Goal: Obtain resource: Obtain resource

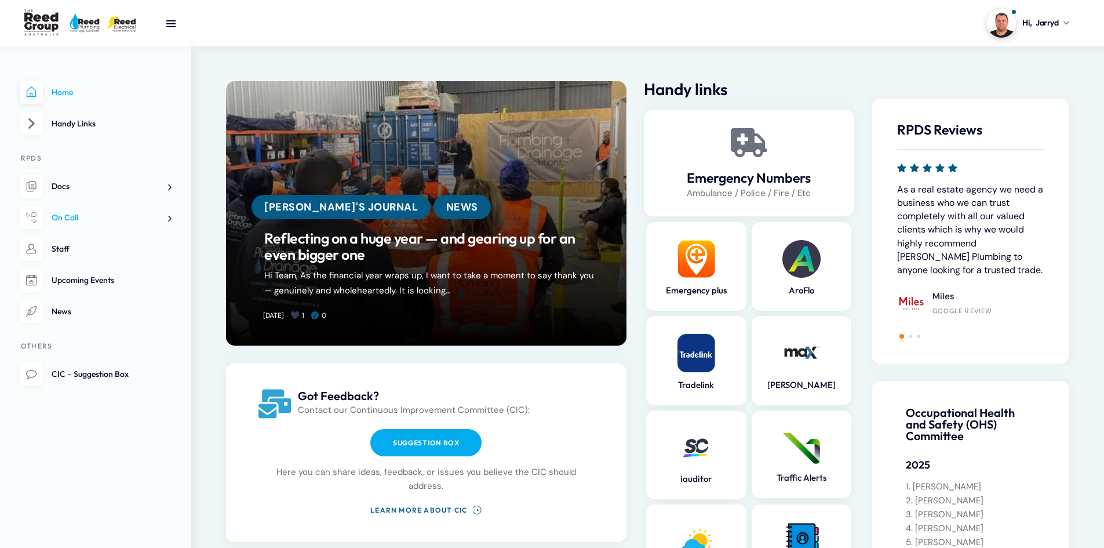
click at [85, 212] on link "On Call" at bounding box center [96, 218] width 152 height 24
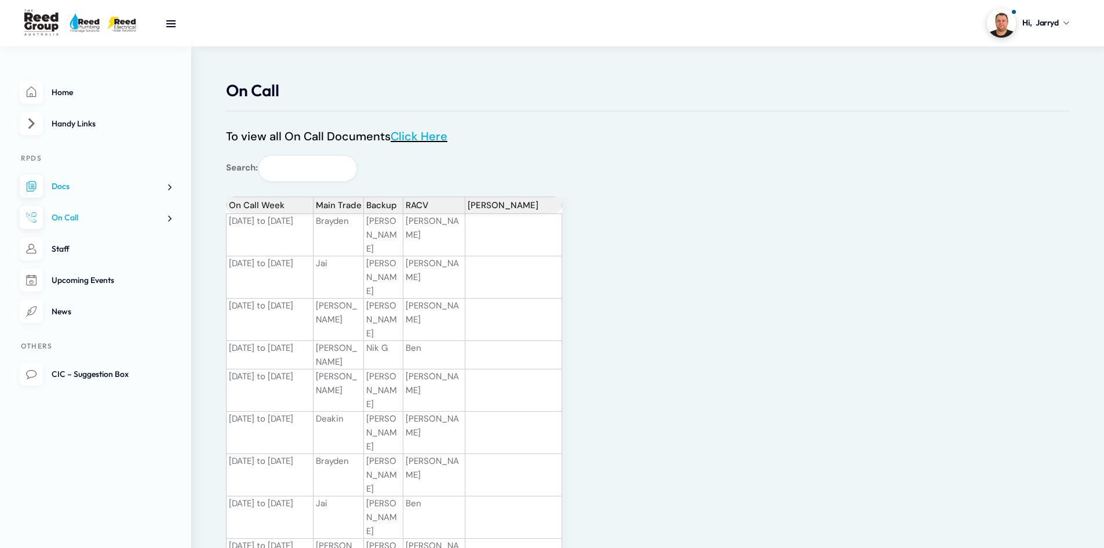
click at [168, 221] on span at bounding box center [165, 218] width 12 height 12
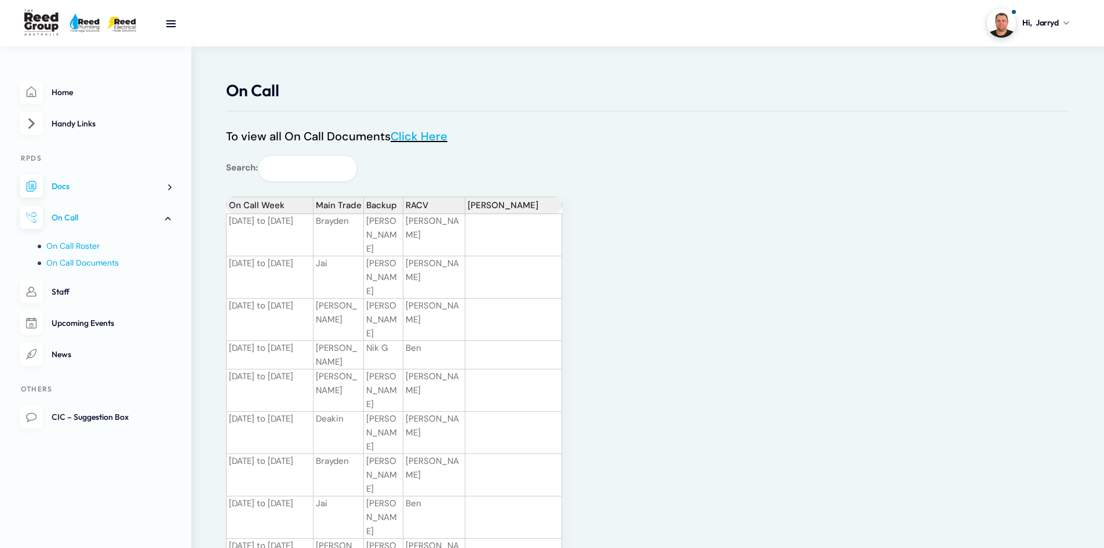
click at [101, 263] on span "On Call Documents" at bounding box center [82, 262] width 72 height 10
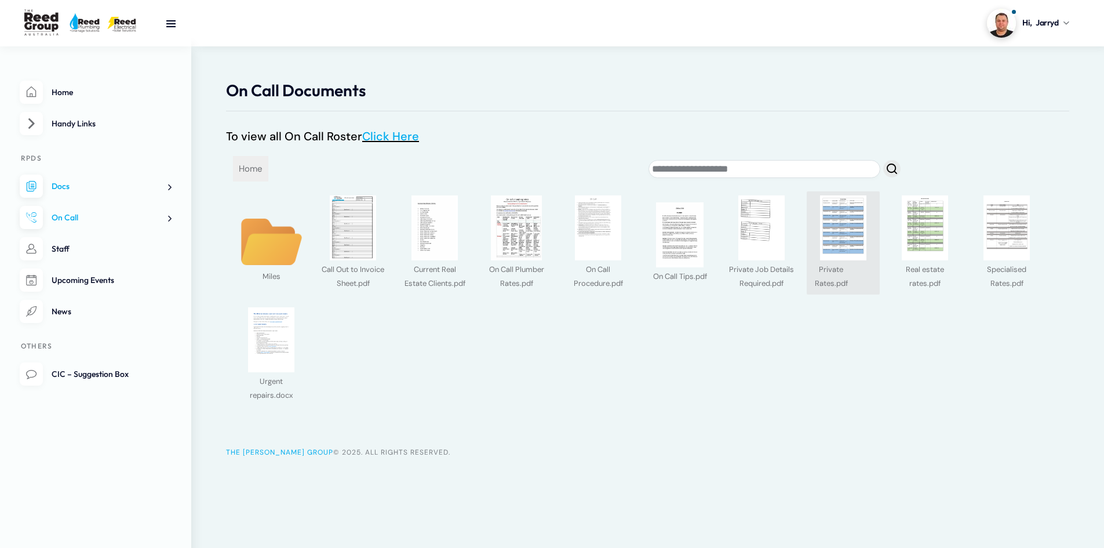
click at [846, 229] on img at bounding box center [843, 227] width 65 height 65
